Goal: Transaction & Acquisition: Purchase product/service

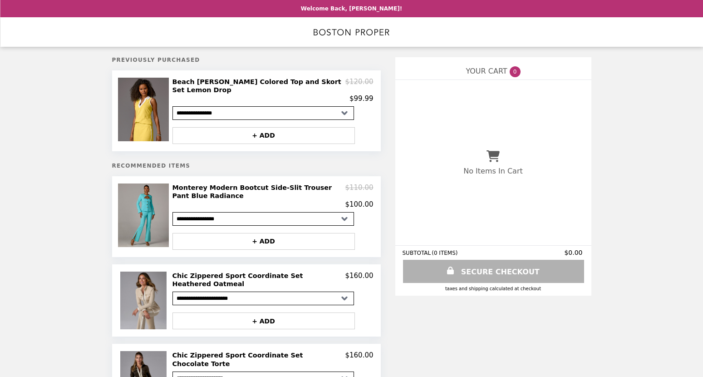
select select "**********"
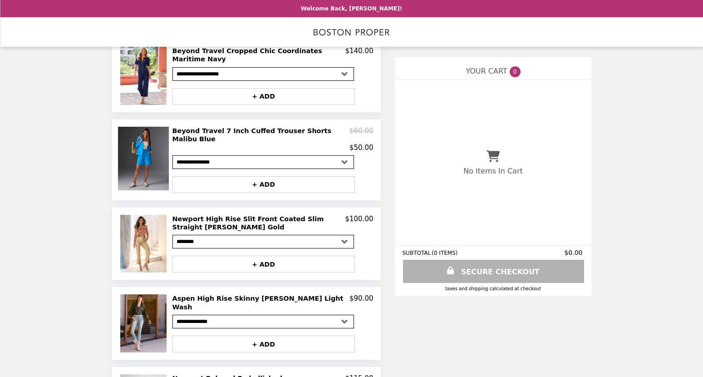
scroll to position [568, 0]
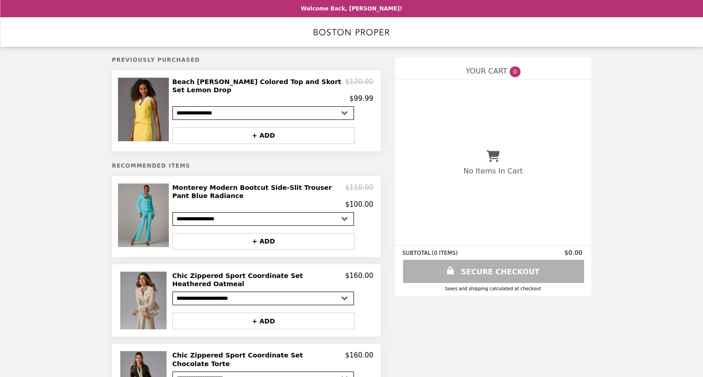
select select "**********"
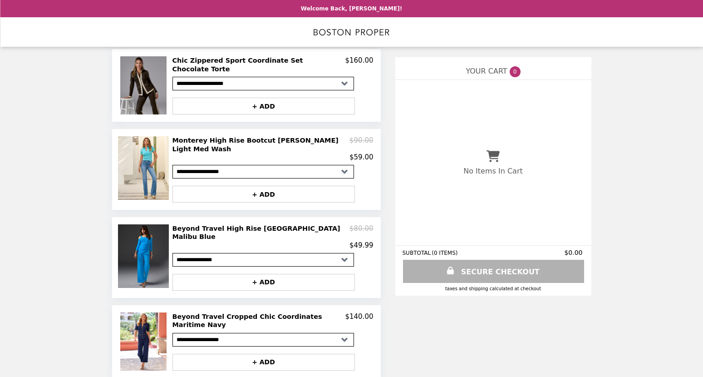
scroll to position [409, 0]
